Goal: Information Seeking & Learning: Find specific fact

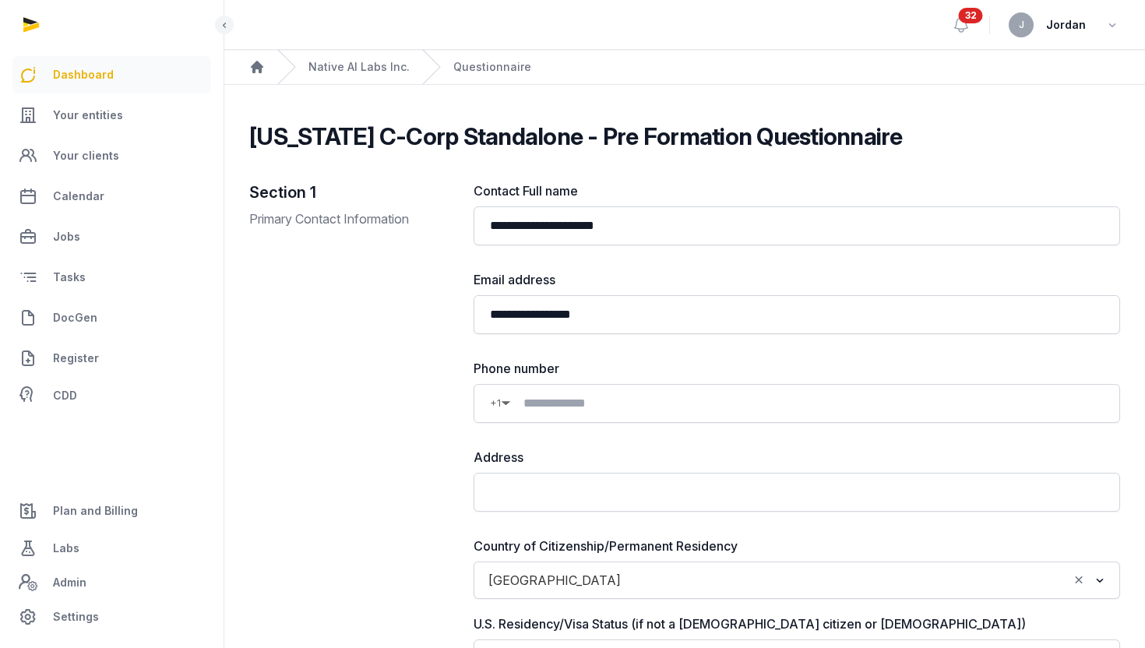
click at [129, 76] on link "Dashboard" at bounding box center [111, 74] width 199 height 37
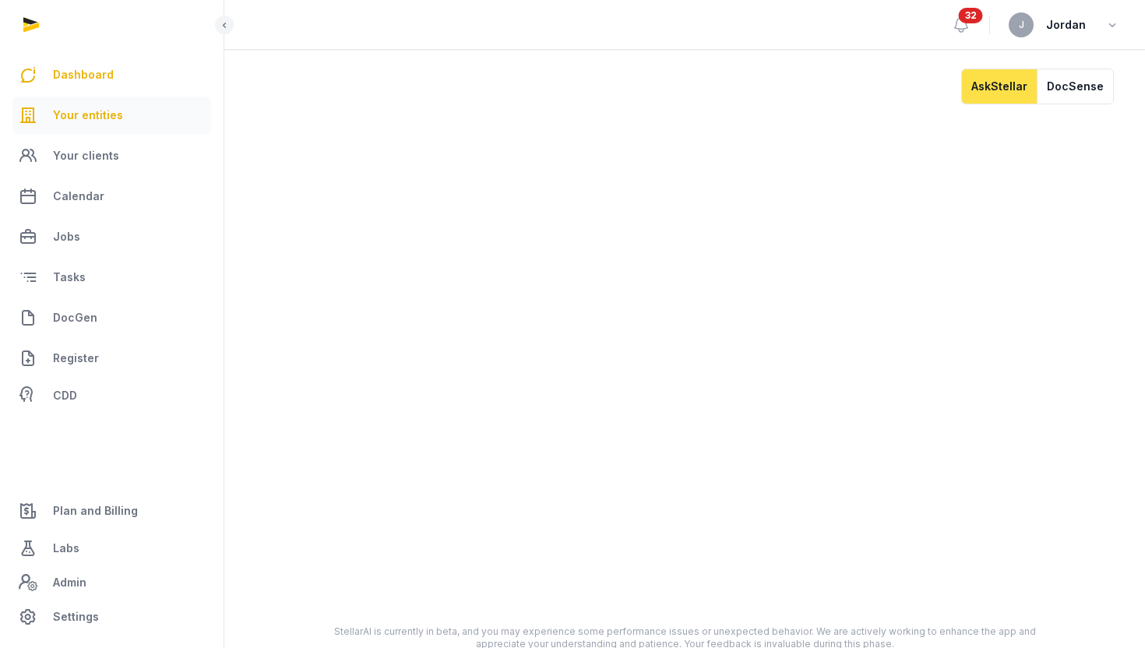
click at [117, 128] on link "Your entities" at bounding box center [111, 115] width 199 height 37
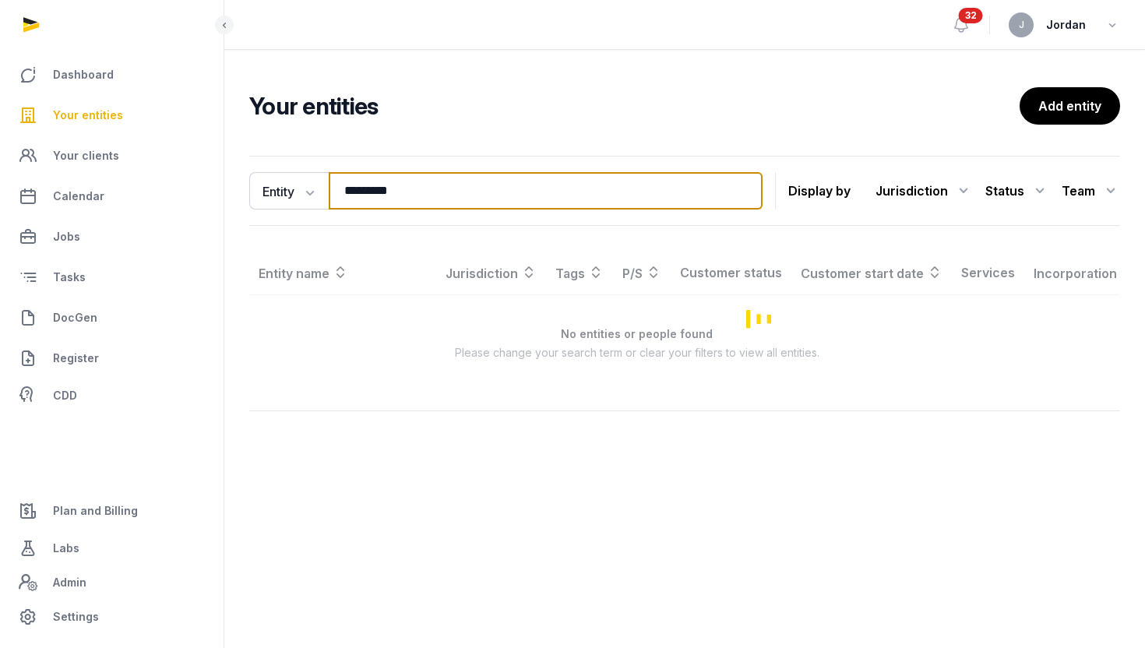
click at [383, 192] on input "*********" at bounding box center [546, 190] width 434 height 37
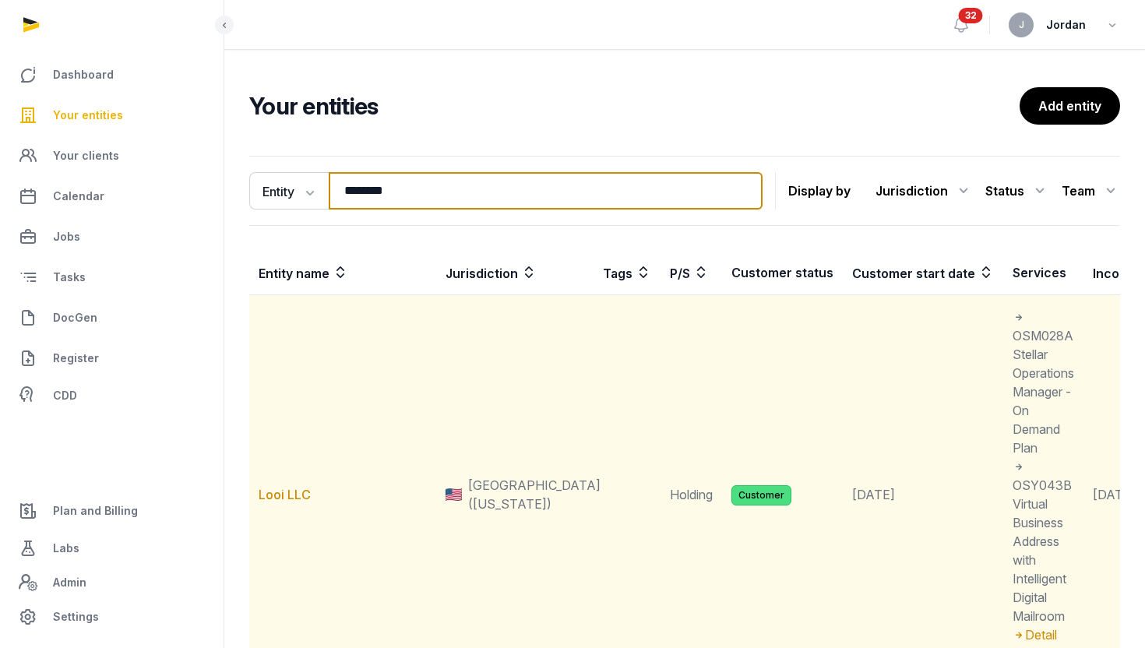
type input "********"
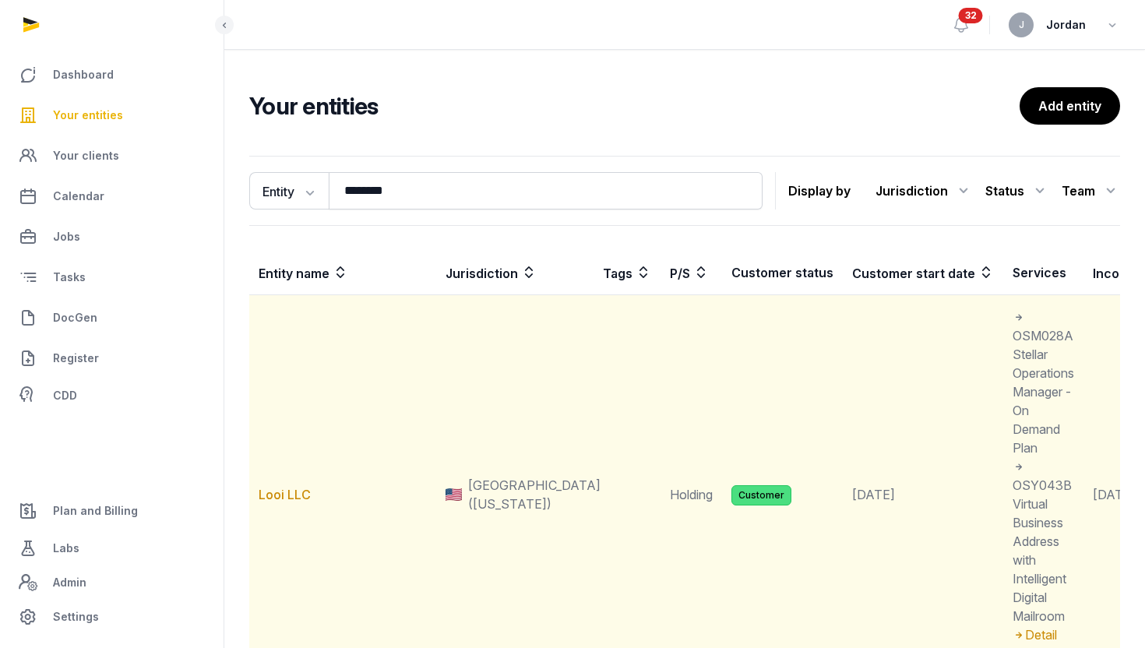
click at [294, 504] on td "Looi LLC" at bounding box center [342, 494] width 187 height 399
click at [297, 487] on link "Looi LLC" at bounding box center [285, 495] width 52 height 16
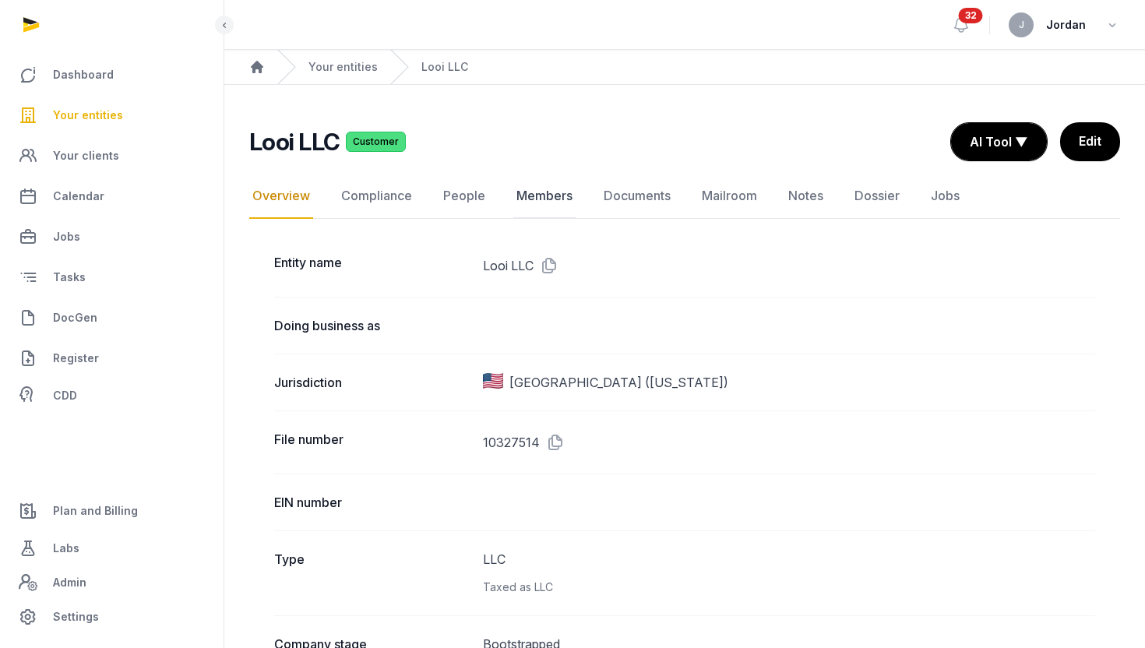
click at [538, 202] on link "Members" at bounding box center [544, 196] width 62 height 45
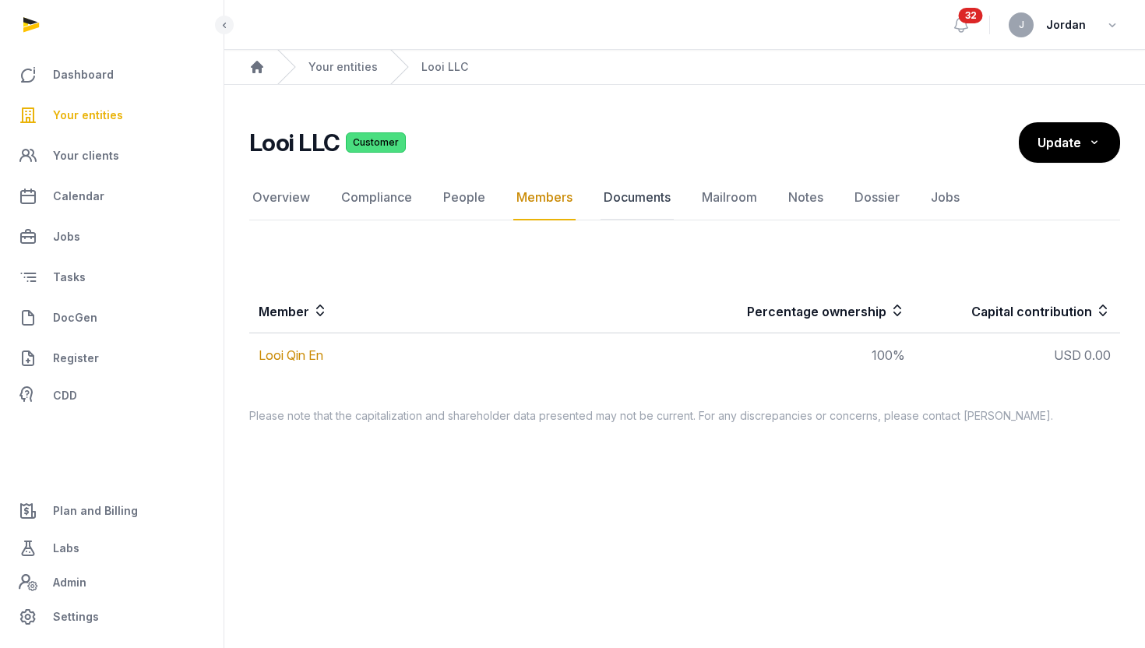
click at [619, 209] on link "Documents" at bounding box center [636, 197] width 73 height 45
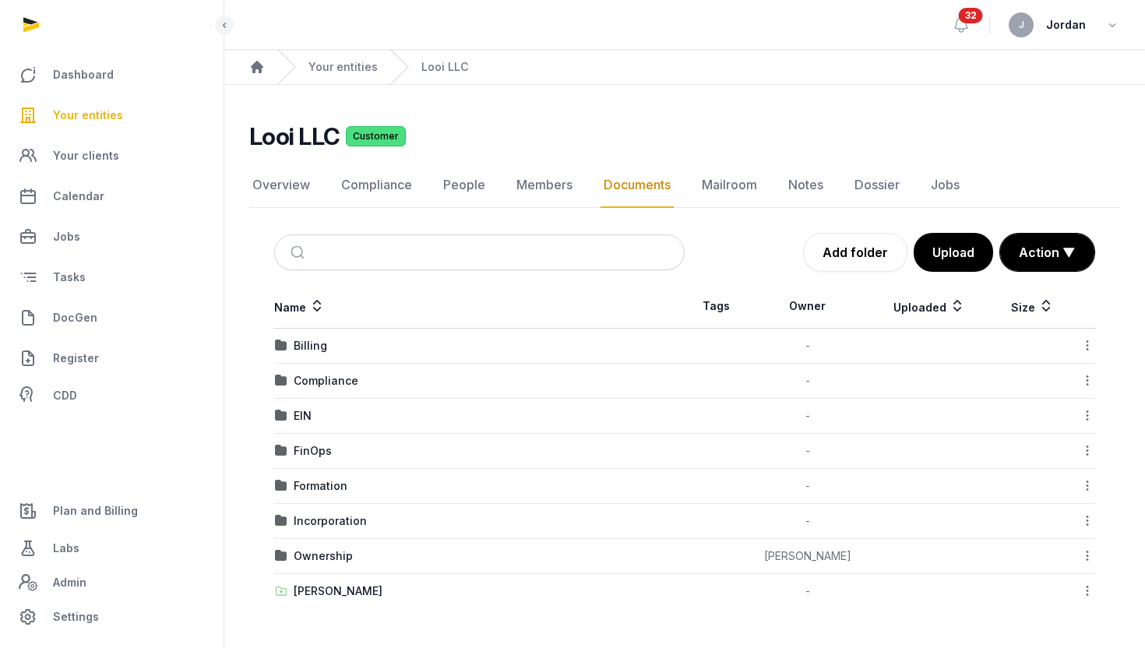
click at [363, 375] on div "Compliance" at bounding box center [479, 381] width 409 height 16
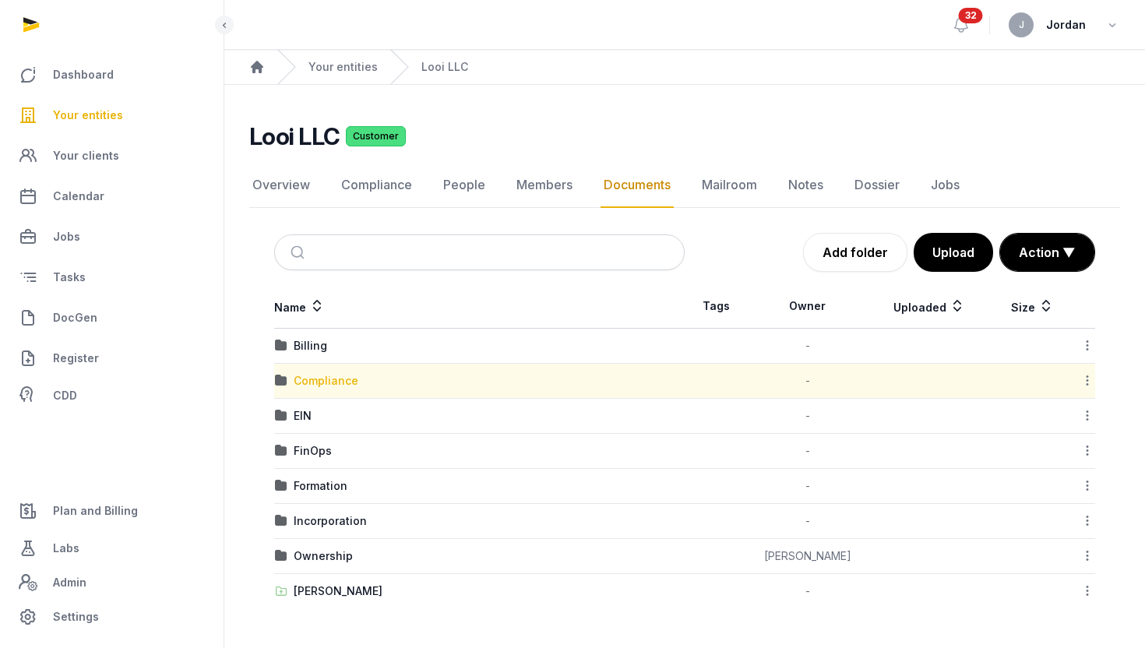
click at [342, 377] on div "Compliance" at bounding box center [326, 381] width 65 height 16
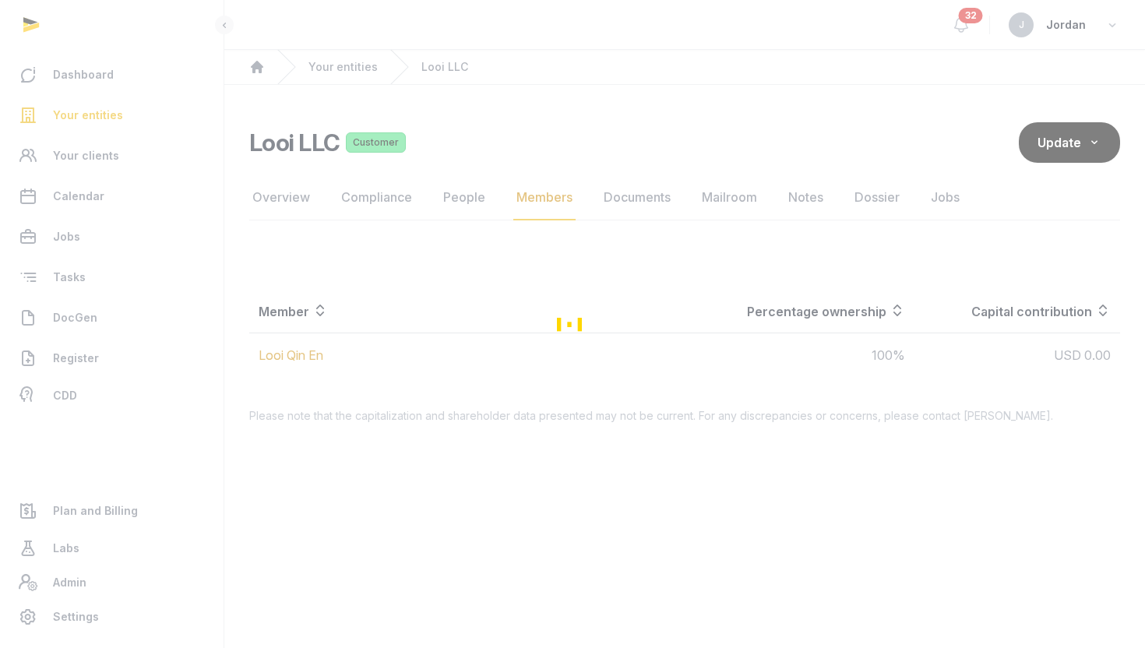
click at [621, 205] on div "Loading" at bounding box center [572, 324] width 1145 height 648
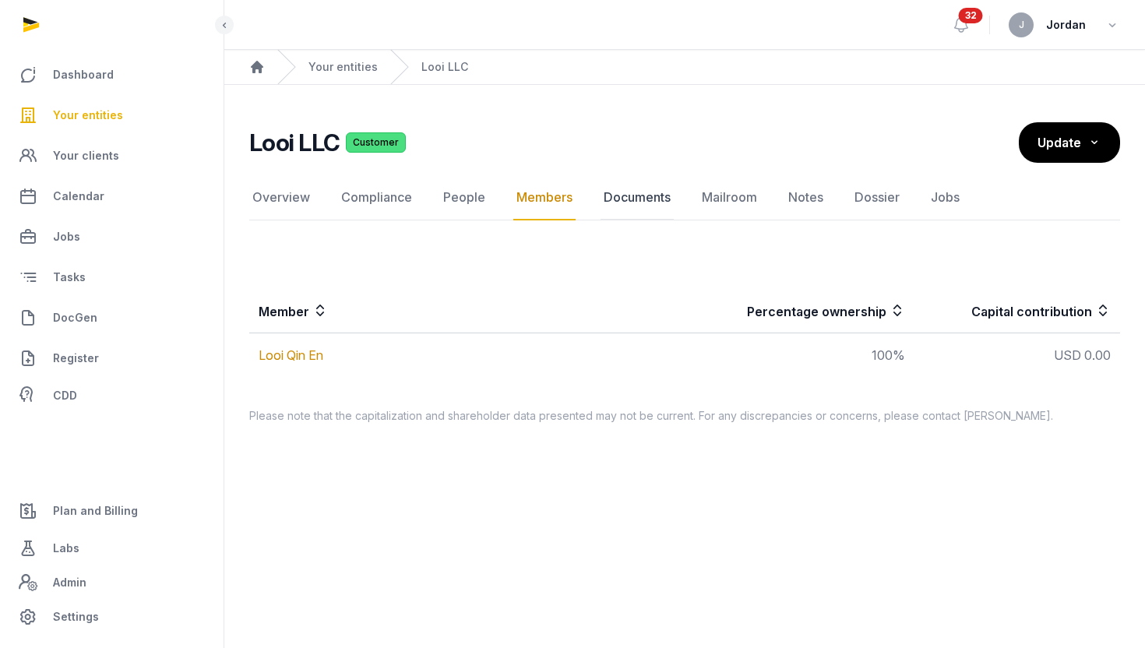
click at [624, 197] on link "Documents" at bounding box center [636, 197] width 73 height 45
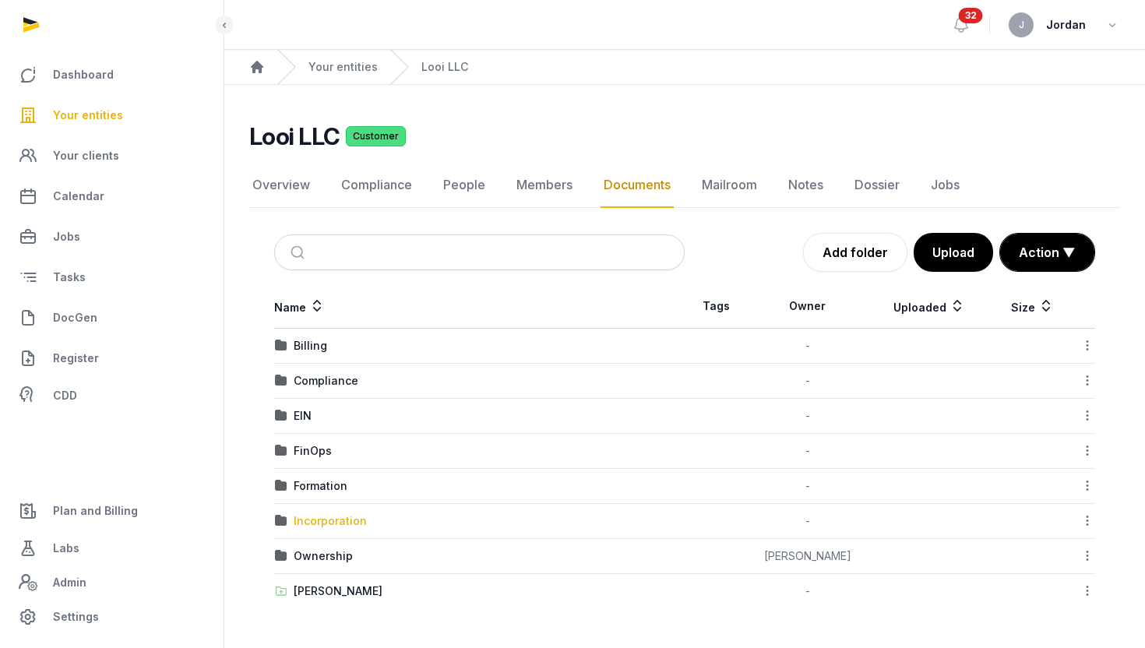
click at [341, 525] on div "Incorporation" at bounding box center [330, 521] width 73 height 16
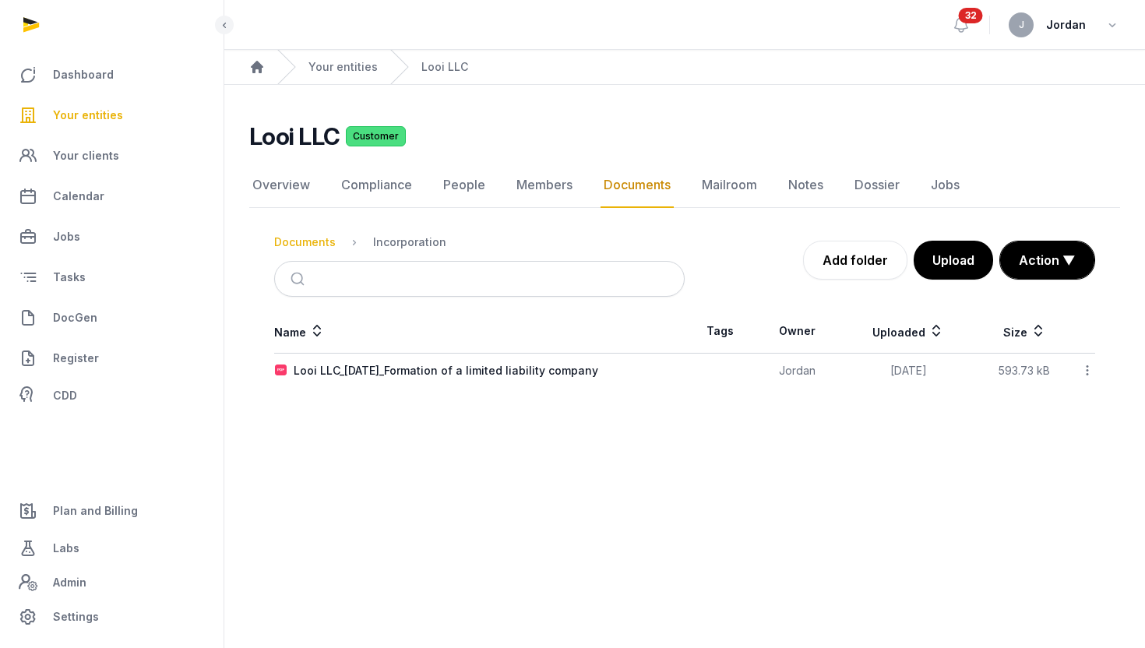
click at [315, 236] on div "Documents" at bounding box center [305, 242] width 62 height 16
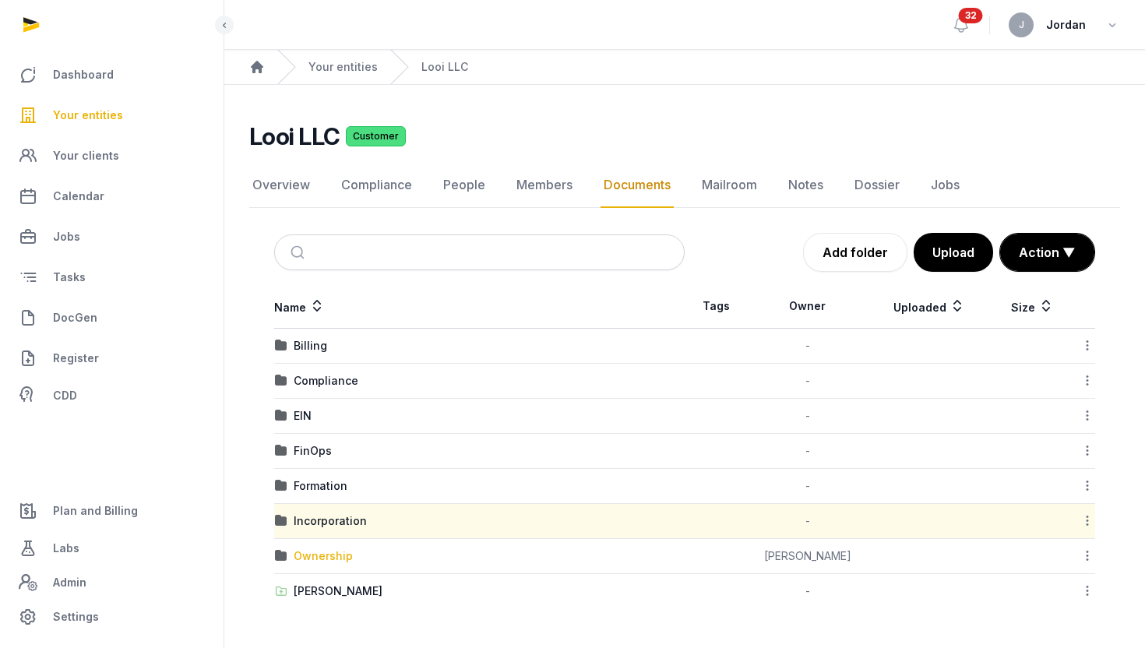
click at [344, 557] on div "Ownership" at bounding box center [323, 556] width 59 height 16
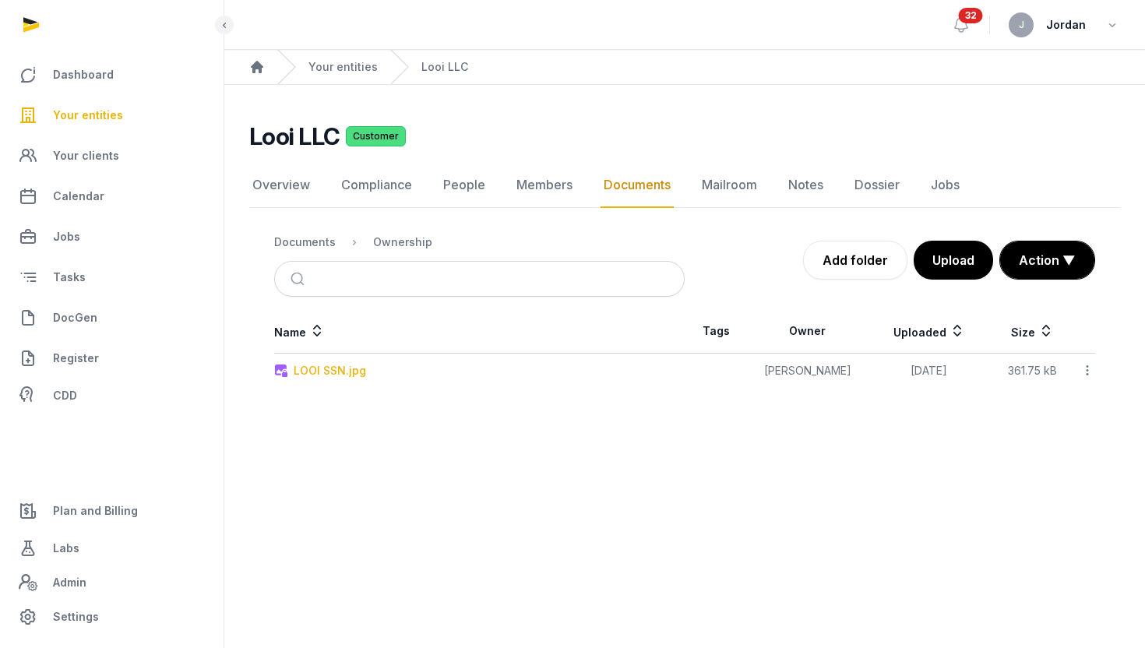
click at [348, 365] on div "LOOI SSN.jpg" at bounding box center [330, 371] width 72 height 16
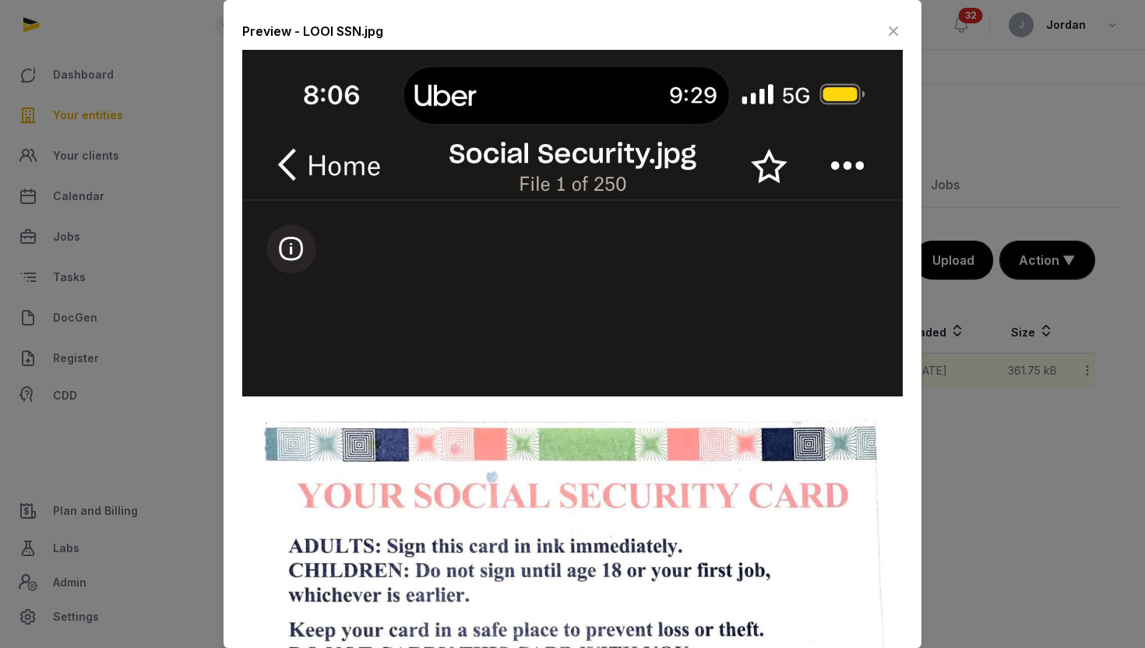
click at [987, 119] on div at bounding box center [572, 324] width 1145 height 648
click at [892, 28] on icon at bounding box center [893, 31] width 19 height 25
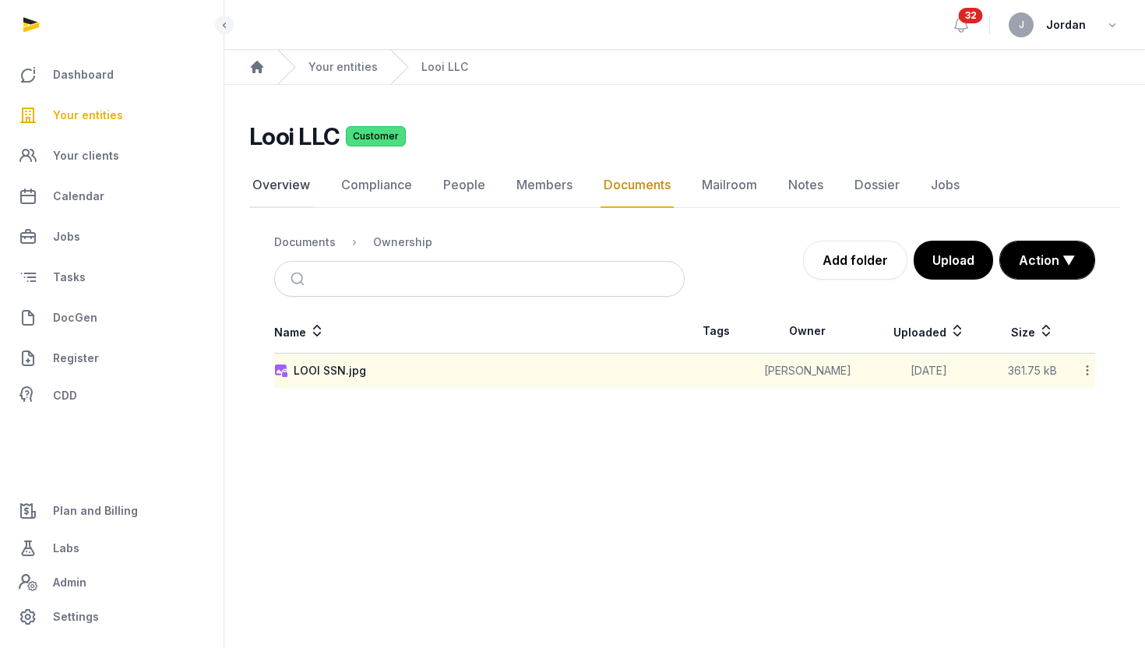
click at [304, 178] on link "Overview" at bounding box center [281, 185] width 64 height 45
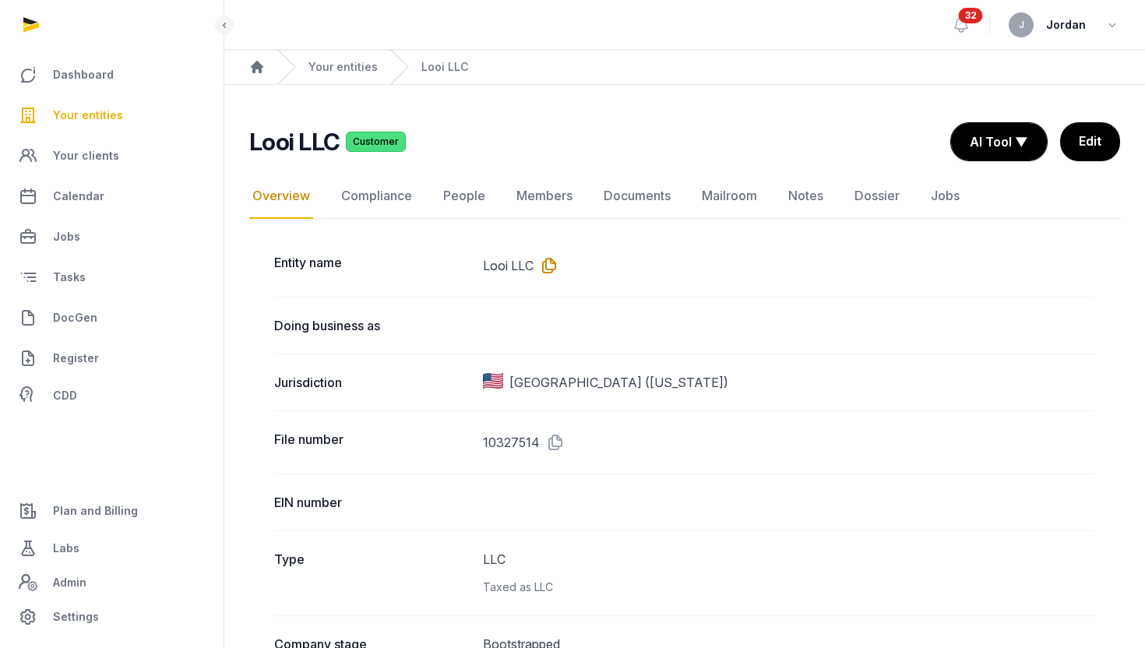
click at [549, 266] on icon at bounding box center [545, 265] width 25 height 25
click at [456, 203] on link "People" at bounding box center [464, 196] width 48 height 45
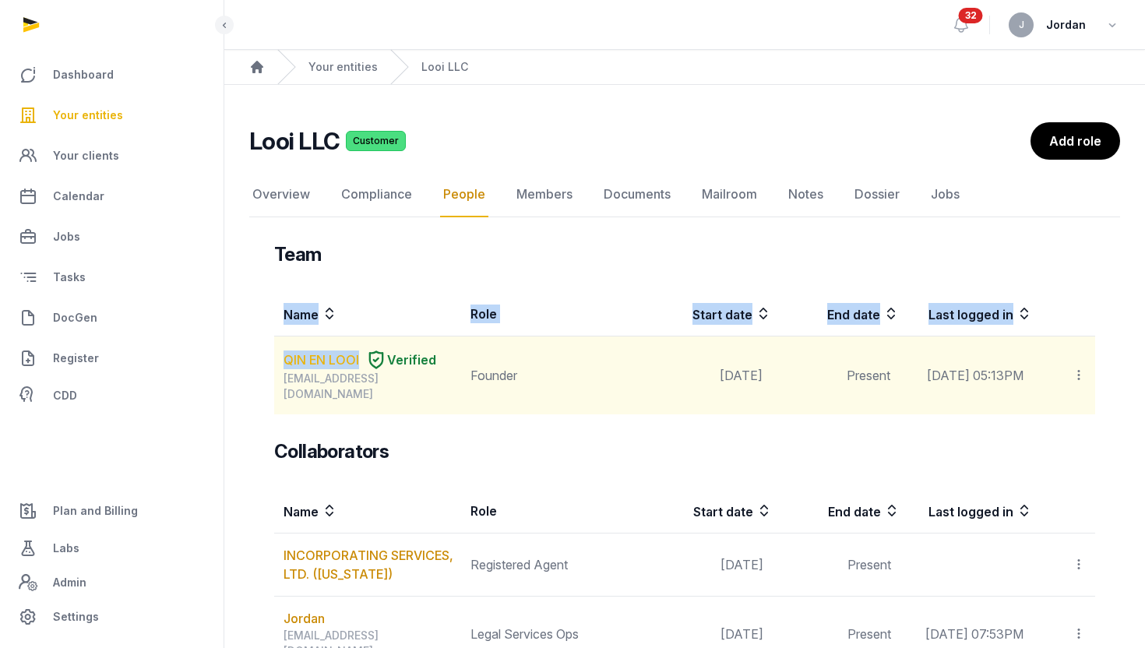
drag, startPoint x: 270, startPoint y: 365, endPoint x: 357, endPoint y: 362, distance: 86.5
click at [357, 362] on div "Team Name Role Start date End date Last logged in QIN EN LOOI Verified looiqine…" at bounding box center [684, 653] width 871 height 823
click at [357, 362] on link "QIN EN LOOI" at bounding box center [321, 359] width 76 height 19
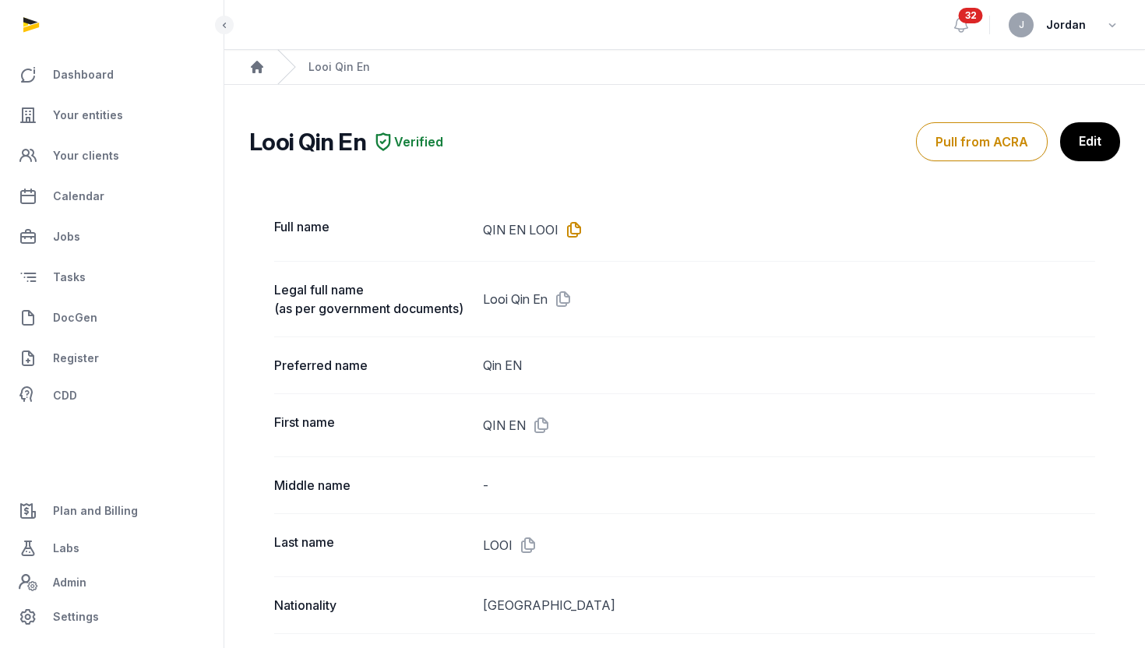
click at [581, 229] on icon at bounding box center [570, 229] width 25 height 25
click at [262, 67] on icon "Breadcrumb" at bounding box center [257, 67] width 16 height 16
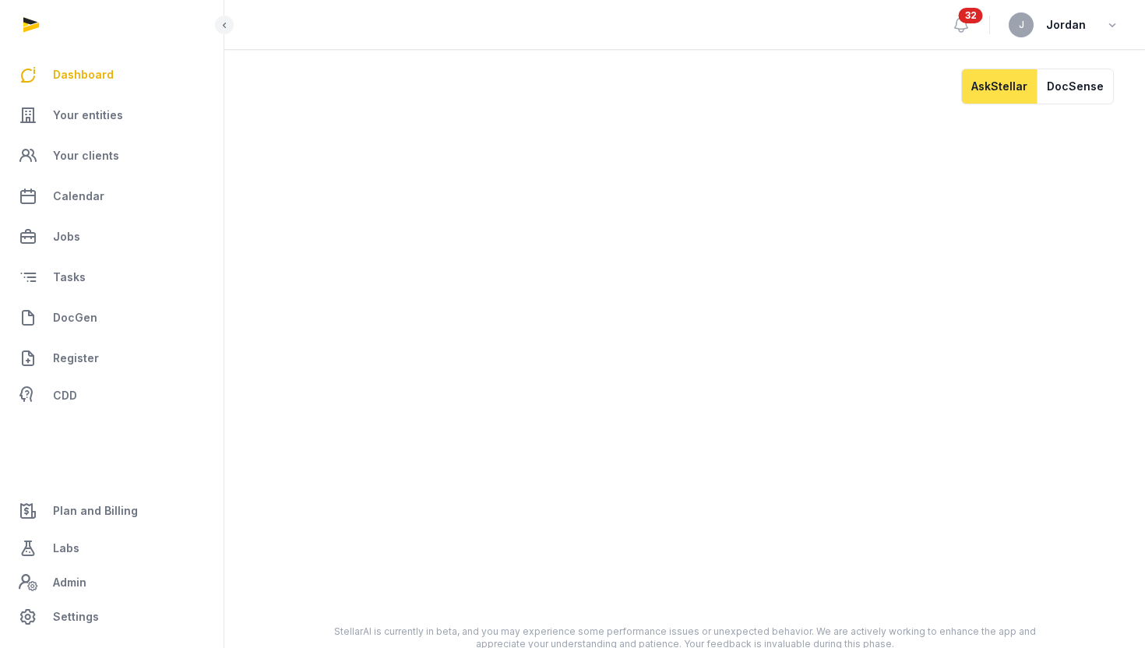
click at [112, 95] on ul "Dashboard Your entities Your clients Calendar Jobs Tasks DocGen Register CDD" at bounding box center [111, 233] width 199 height 355
click at [96, 72] on span "Dashboard" at bounding box center [83, 74] width 61 height 19
click at [96, 107] on span "Your entities" at bounding box center [88, 115] width 70 height 19
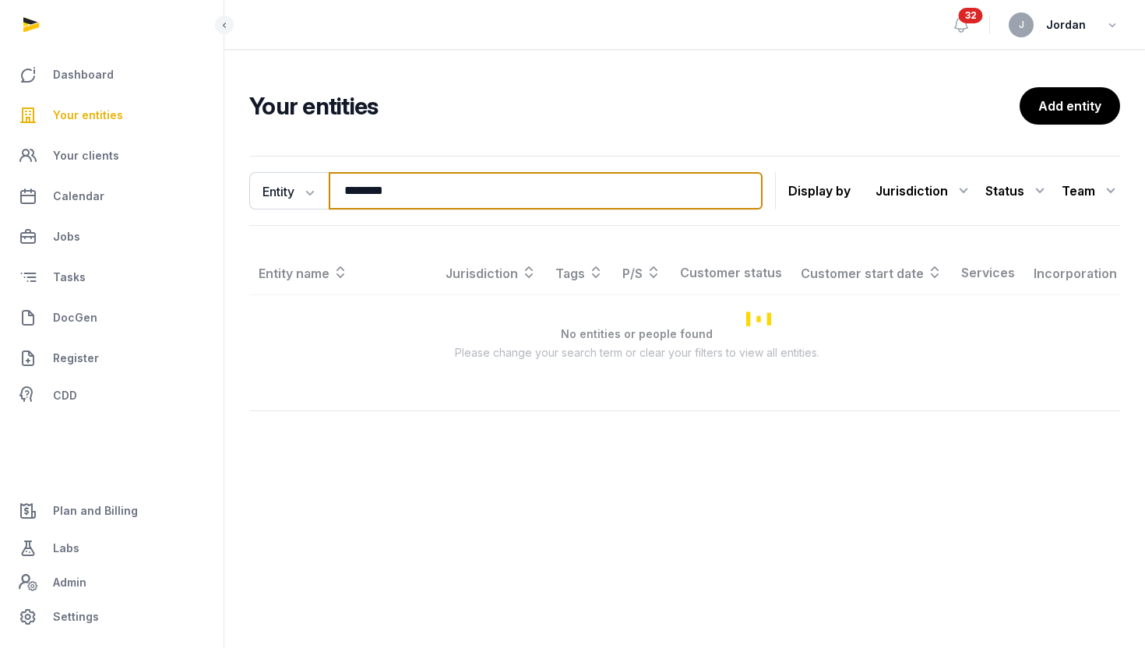
click at [435, 195] on input "********" at bounding box center [546, 190] width 434 height 37
type input "****"
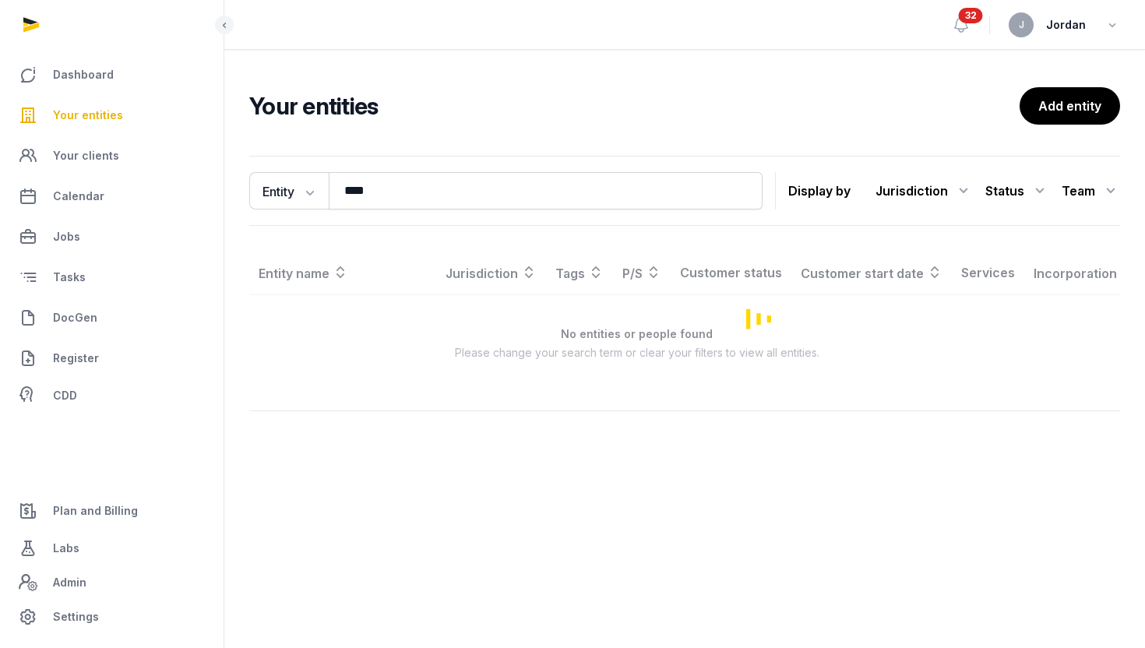
click at [122, 111] on link "Your entities" at bounding box center [111, 115] width 199 height 37
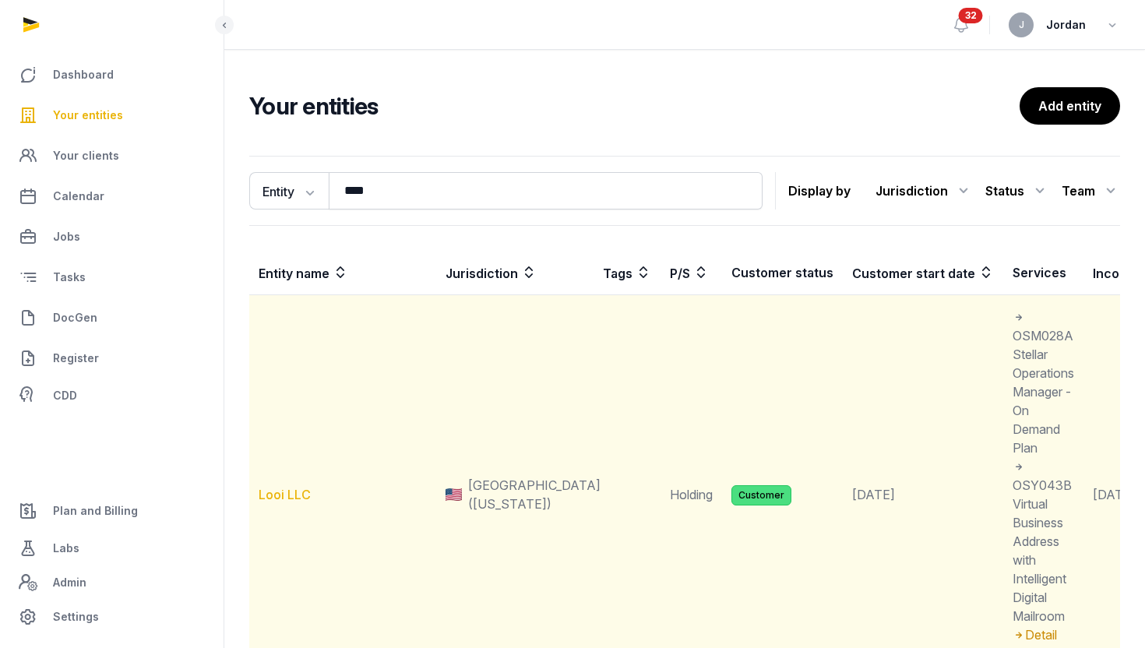
click at [286, 490] on link "Looi LLC" at bounding box center [285, 495] width 52 height 16
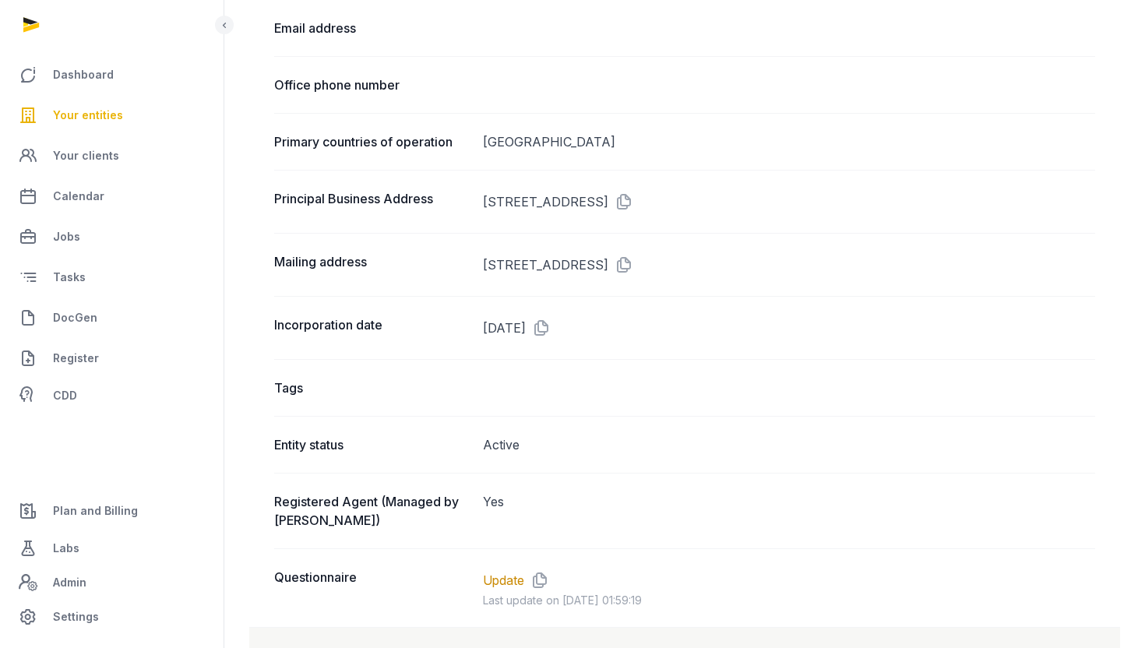
scroll to position [893, 0]
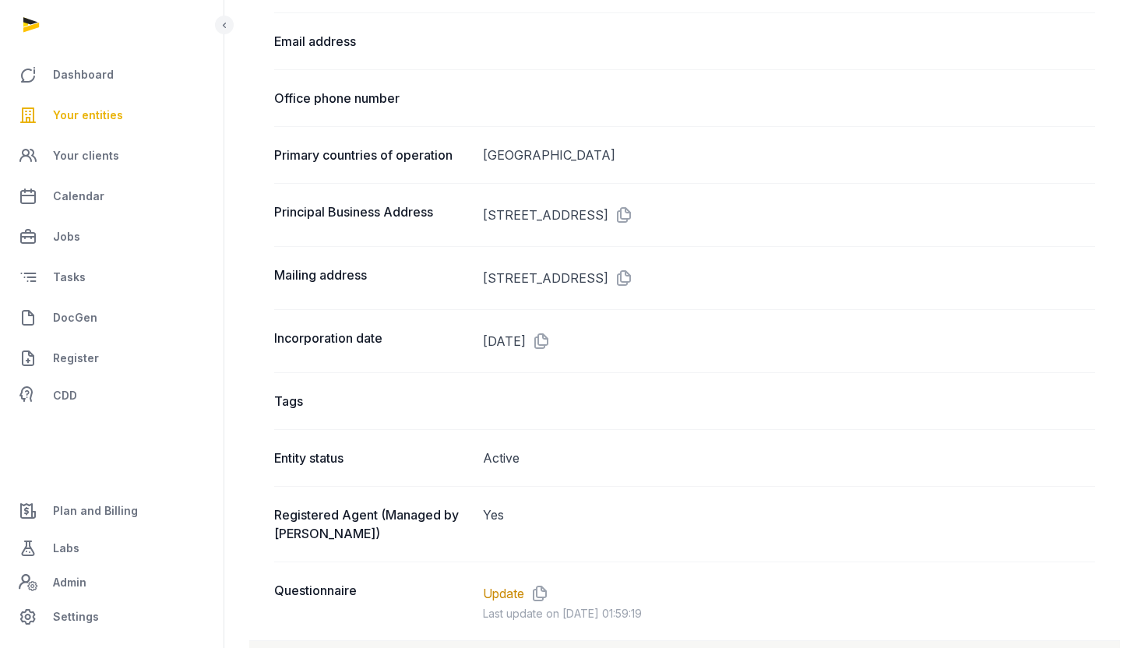
drag, startPoint x: 481, startPoint y: 216, endPoint x: 677, endPoint y: 217, distance: 195.5
click at [677, 217] on div "Principal Business Address 800 N KING ST SUITE 304 #3540, WILMINGTON, DE, 19801" at bounding box center [684, 214] width 821 height 63
copy dd "800 N KING ST SUITE 304 #3540"
drag, startPoint x: 687, startPoint y: 215, endPoint x: 767, endPoint y: 215, distance: 80.2
click at [767, 215] on dd "800 N KING ST SUITE 304 #3540, WILMINGTON, DE, 19801" at bounding box center [789, 214] width 613 height 25
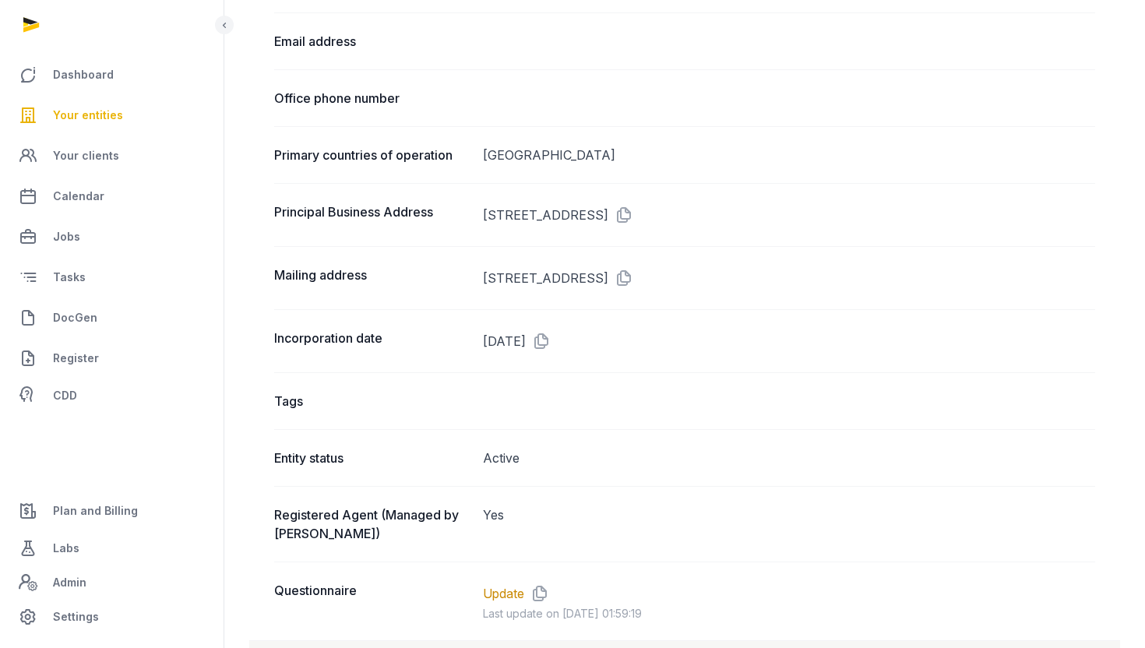
copy dd "WILMINGTON"
drag, startPoint x: 800, startPoint y: 216, endPoint x: 836, endPoint y: 216, distance: 35.8
click at [836, 216] on dd "800 N KING ST SUITE 304 #3540, WILMINGTON, DE, 19801" at bounding box center [789, 214] width 613 height 25
copy dd "19801"
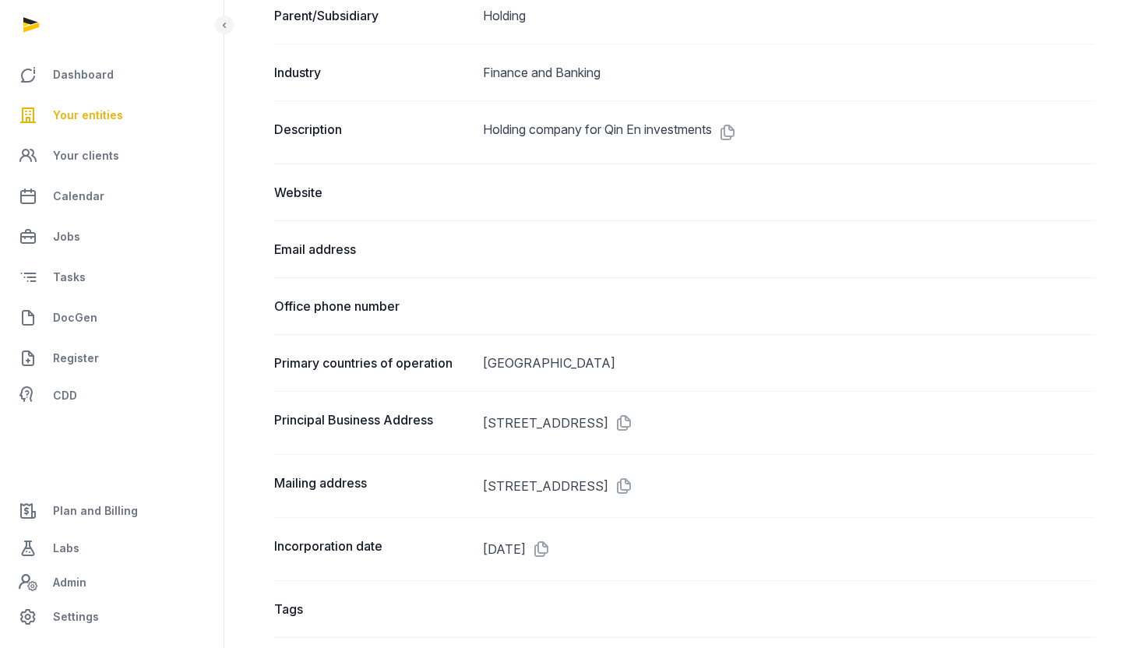
scroll to position [697, 0]
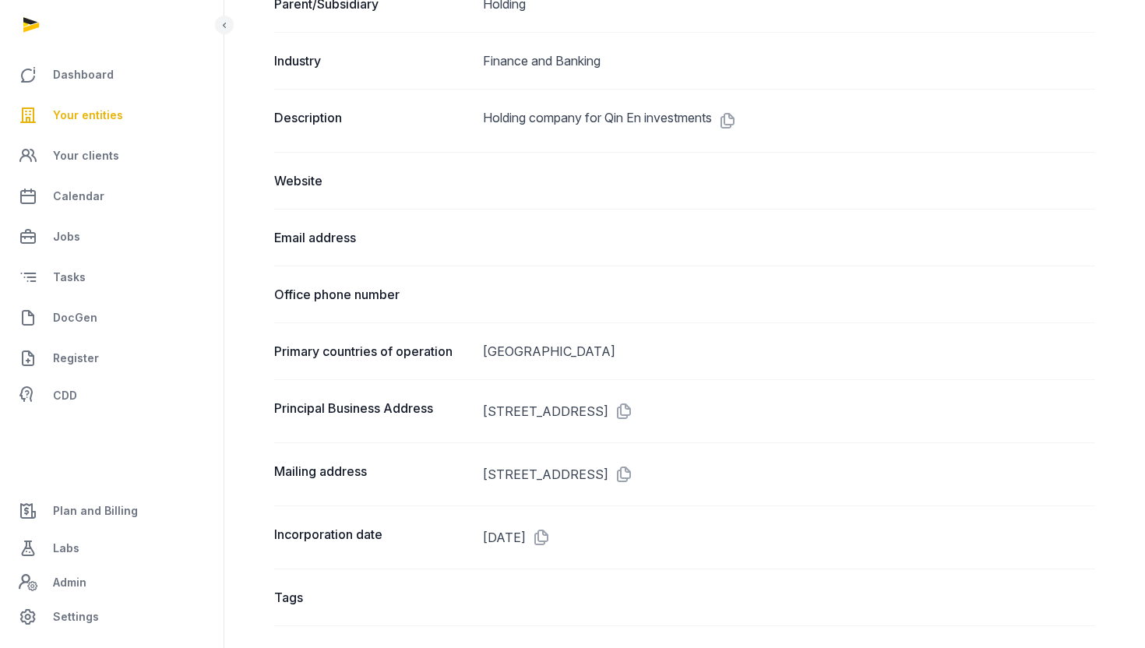
drag, startPoint x: 686, startPoint y: 411, endPoint x: 793, endPoint y: 410, distance: 106.7
click at [793, 410] on dd "800 N KING ST SUITE 304 #3540, WILMINGTON, DE, 19801" at bounding box center [789, 411] width 613 height 25
copy dd "WILMINGTON, DE"
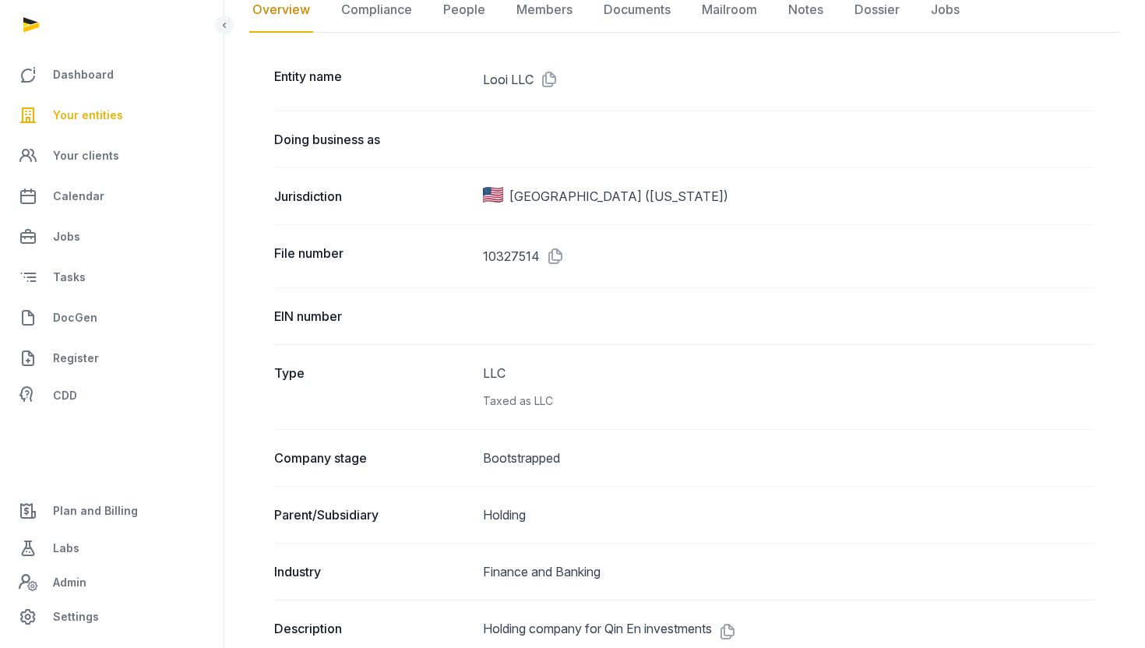
scroll to position [0, 0]
